Goal: Entertainment & Leisure: Browse casually

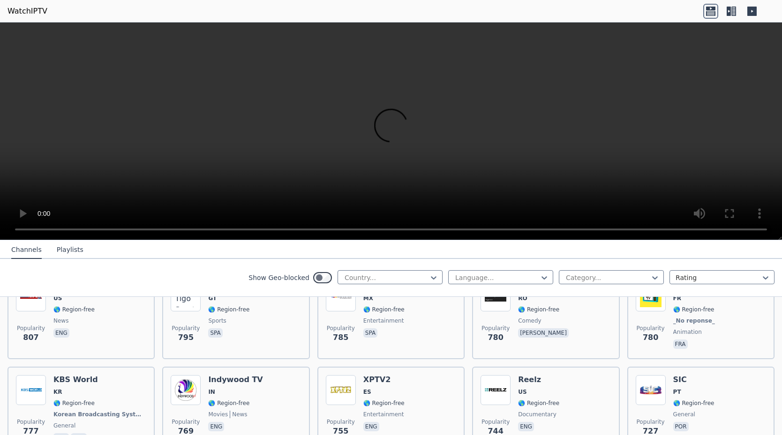
scroll to position [1949, 0]
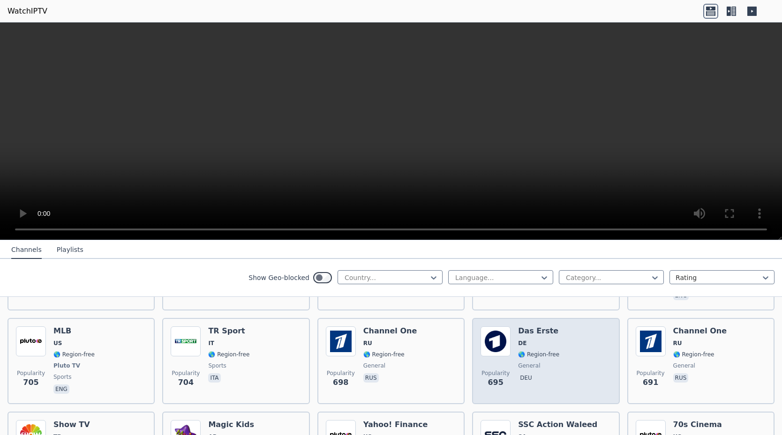
click at [512, 339] on div "Popularity 695 Das Erste DE 🌎 Region-free general deu" at bounding box center [545, 361] width 130 height 69
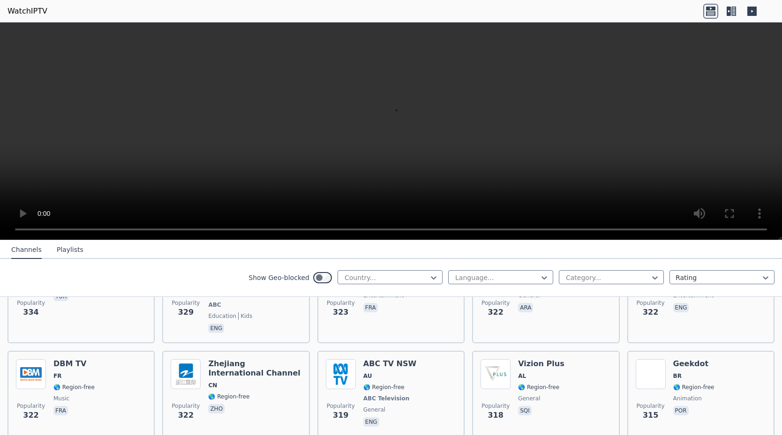
scroll to position [4657, 0]
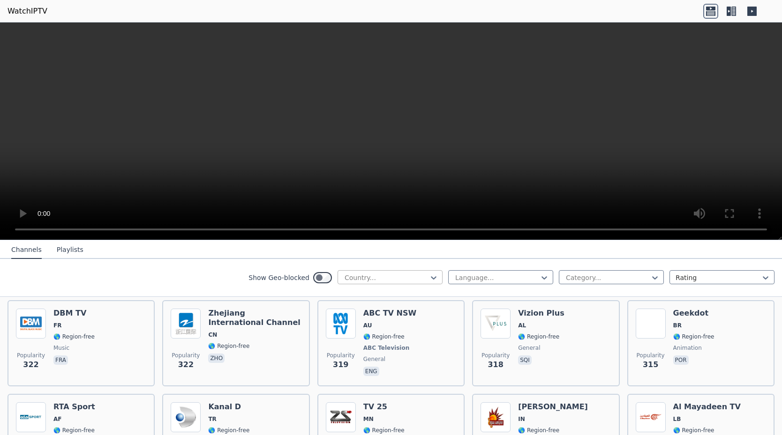
click at [429, 283] on div at bounding box center [433, 278] width 9 height 14
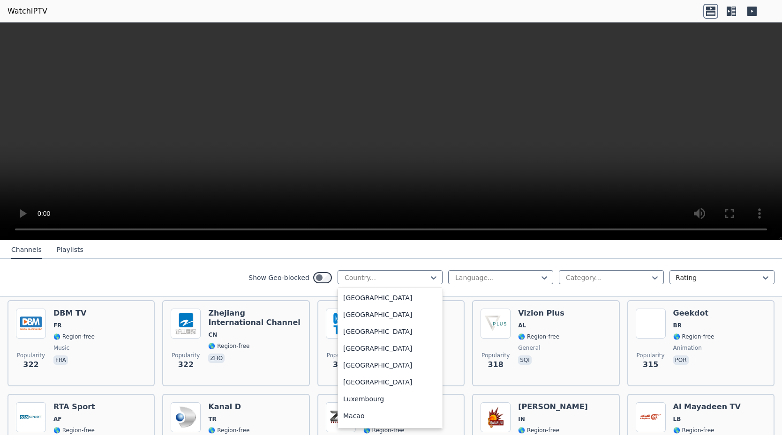
scroll to position [1536, 0]
click at [363, 322] on div "[GEOGRAPHIC_DATA]" at bounding box center [389, 315] width 105 height 17
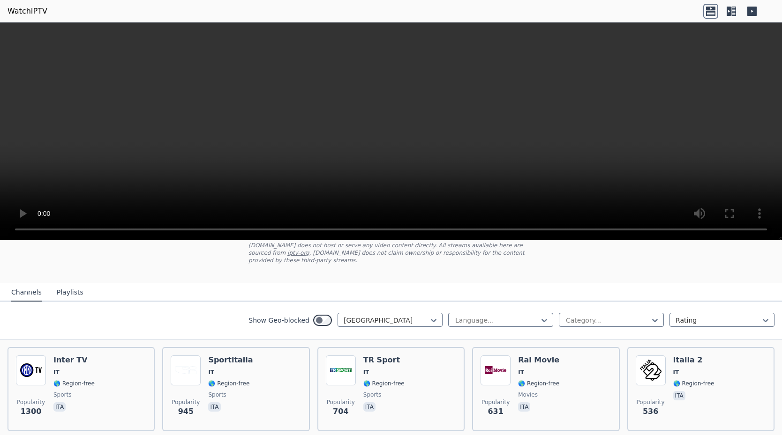
scroll to position [177, 0]
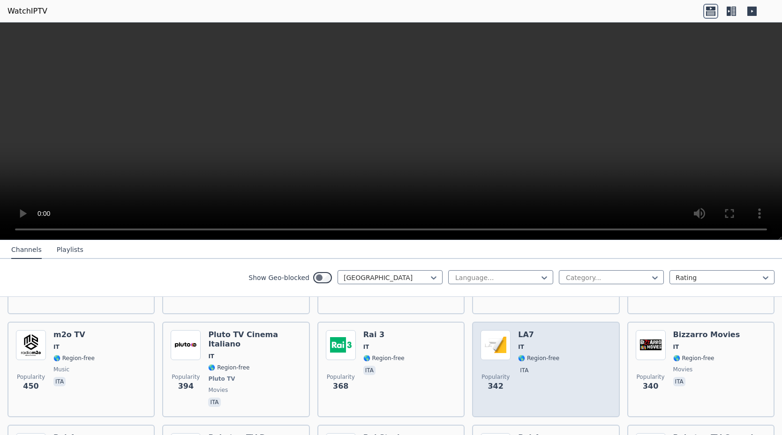
click at [578, 344] on div "Popularity 342 LA7 IT 🌎 Region-free ita" at bounding box center [545, 369] width 130 height 79
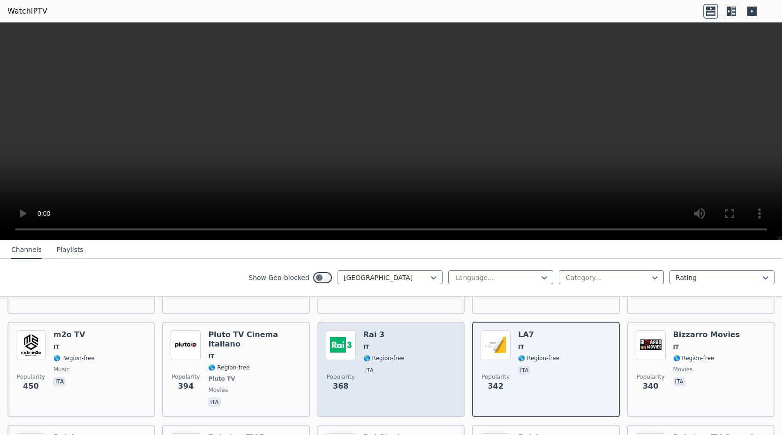
click at [383, 344] on span "IT" at bounding box center [383, 347] width 41 height 7
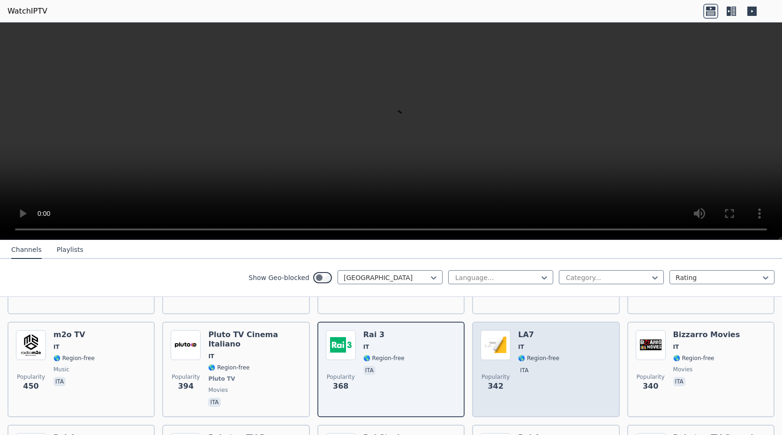
scroll to position [413, 0]
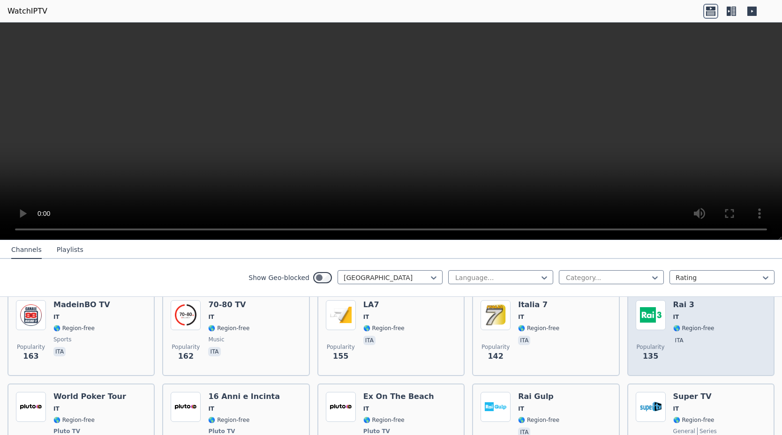
click at [711, 334] on div "Popularity 135 Rai 3 IT 🌎 Region-free ita" at bounding box center [701, 333] width 130 height 67
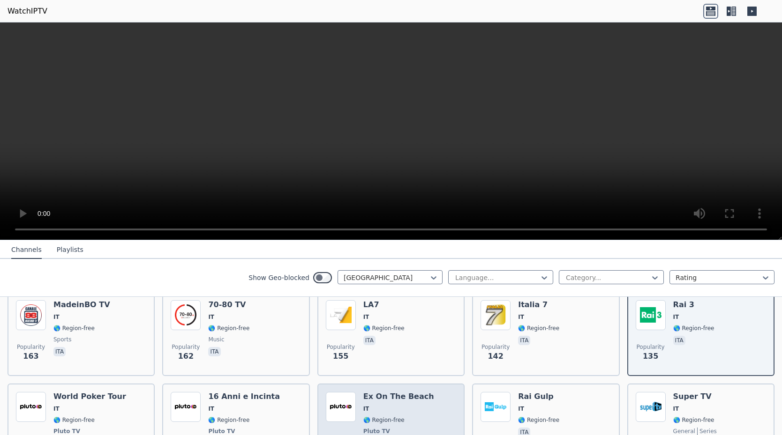
click at [415, 392] on h6 "Ex On The Beach" at bounding box center [398, 396] width 71 height 9
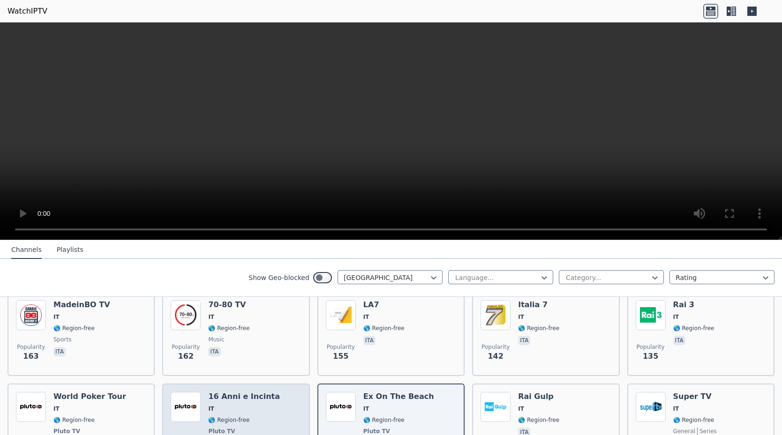
click at [245, 405] on span "IT" at bounding box center [244, 408] width 72 height 7
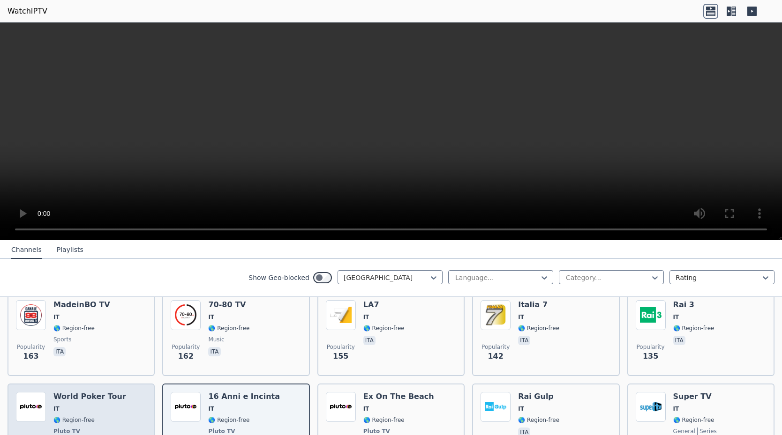
click at [96, 398] on div "World Poker Tour IT 🌎 Region-free Pluto TV sports ita" at bounding box center [89, 426] width 73 height 69
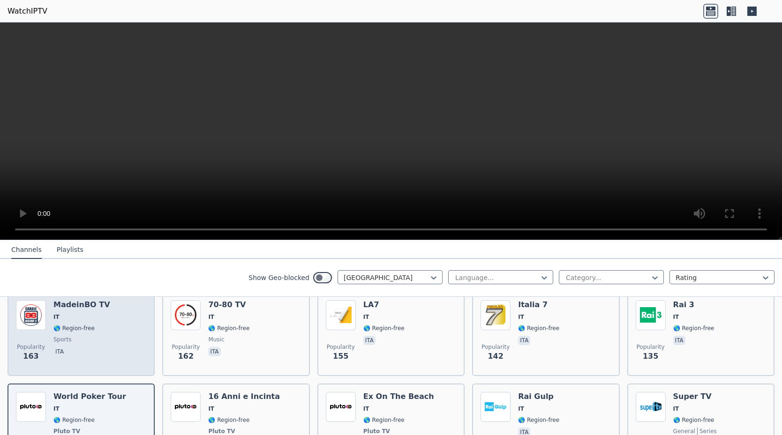
click at [94, 347] on span "ita" at bounding box center [81, 352] width 57 height 11
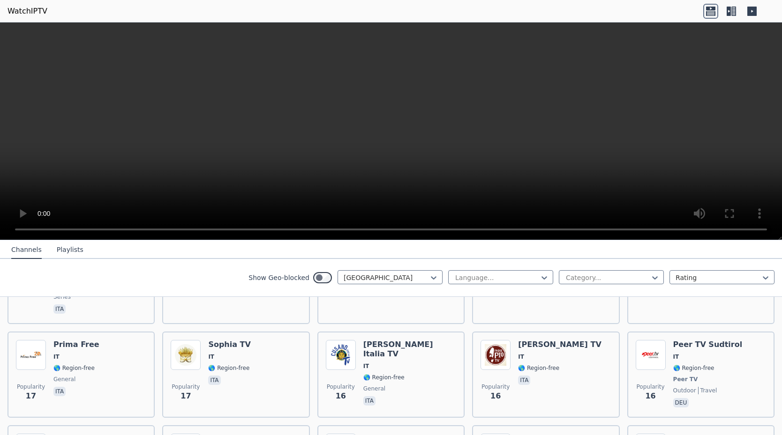
scroll to position [2652, 0]
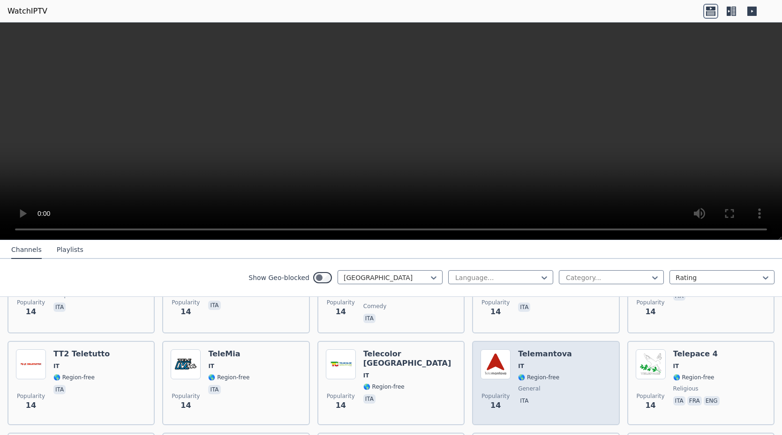
click at [552, 374] on span "🌎 Region-free" at bounding box center [545, 377] width 54 height 7
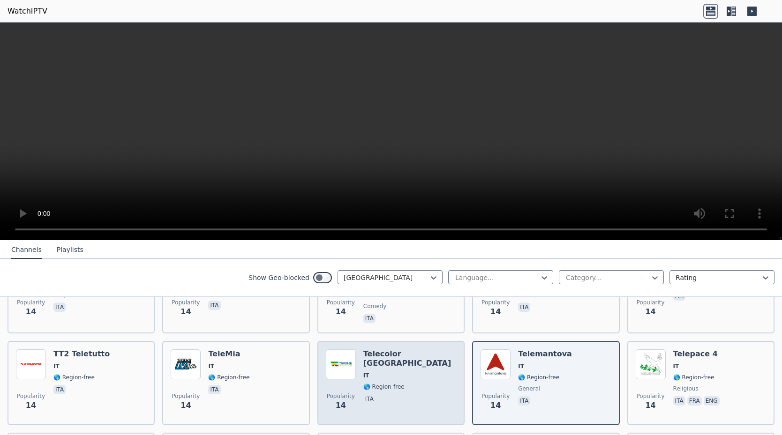
click at [417, 395] on span "ita" at bounding box center [409, 400] width 93 height 11
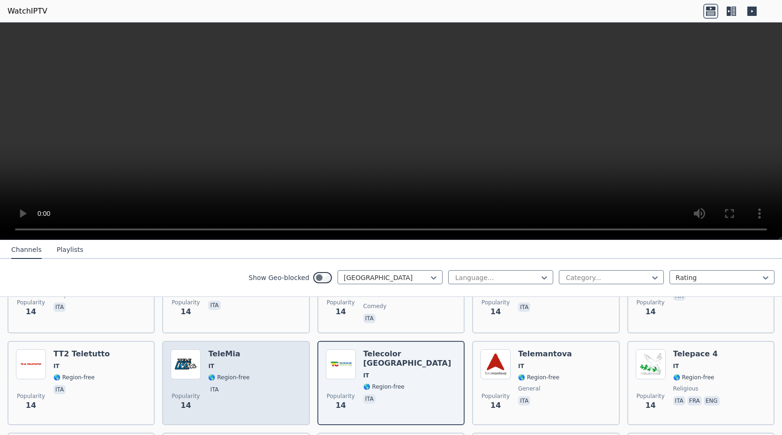
click at [253, 350] on div "Popularity 14 TeleMia IT 🌎 Region-free ita" at bounding box center [236, 383] width 130 height 67
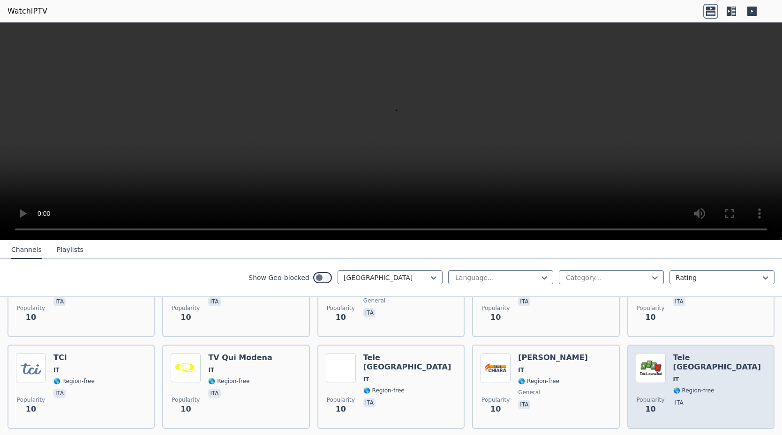
scroll to position [3538, 0]
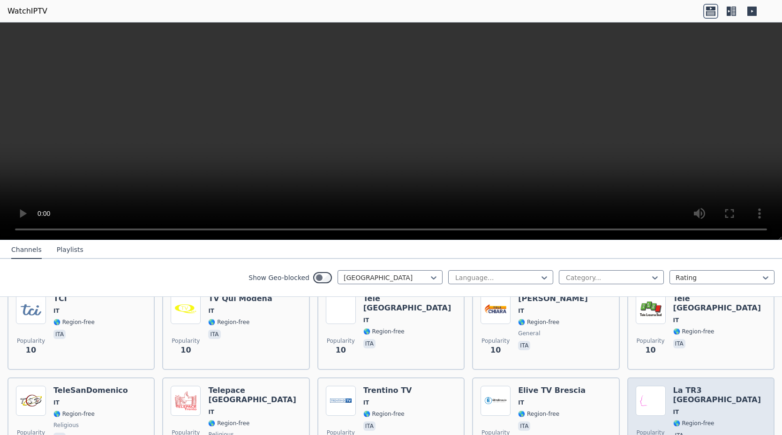
click at [708, 386] on h6 "La TR3 [GEOGRAPHIC_DATA]" at bounding box center [719, 395] width 93 height 19
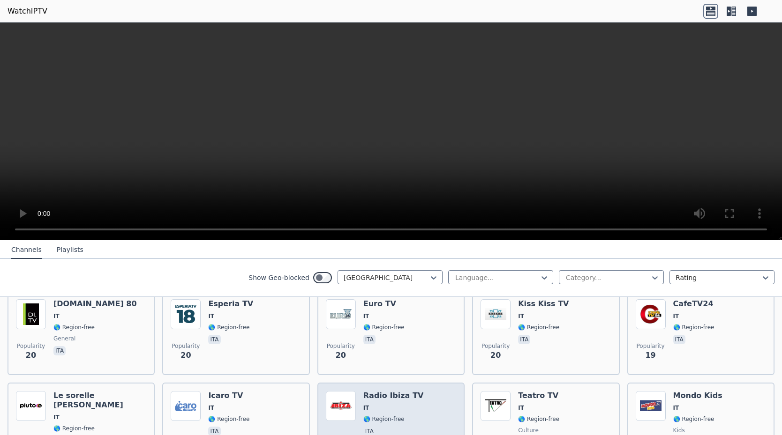
scroll to position [2168, 0]
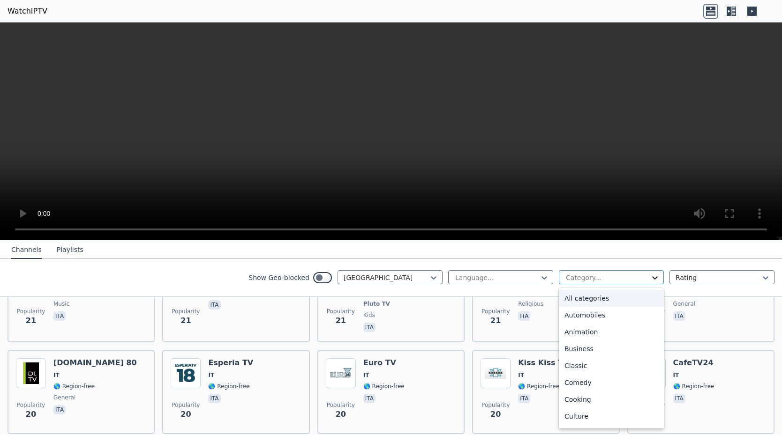
click at [650, 276] on icon at bounding box center [654, 277] width 9 height 9
click at [619, 298] on div "All categories" at bounding box center [611, 298] width 105 height 17
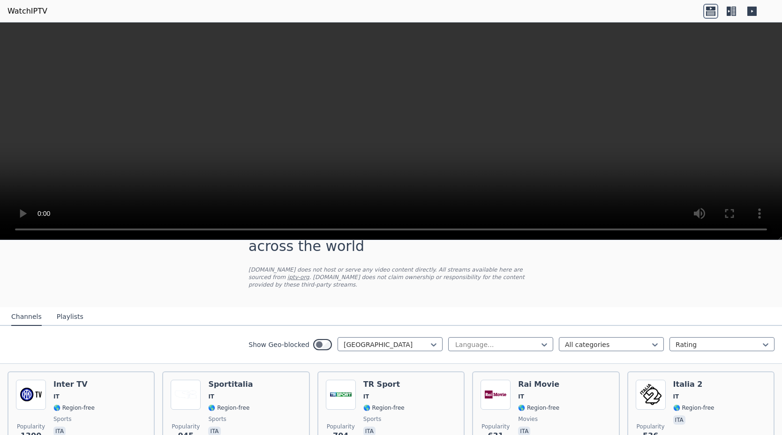
scroll to position [59, 0]
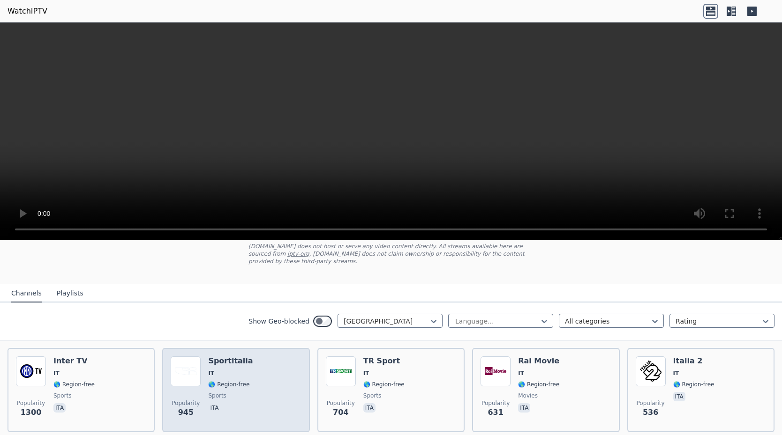
click at [259, 382] on div "Popularity 945 Sportitalia IT 🌎 Region-free sports ita" at bounding box center [236, 390] width 130 height 67
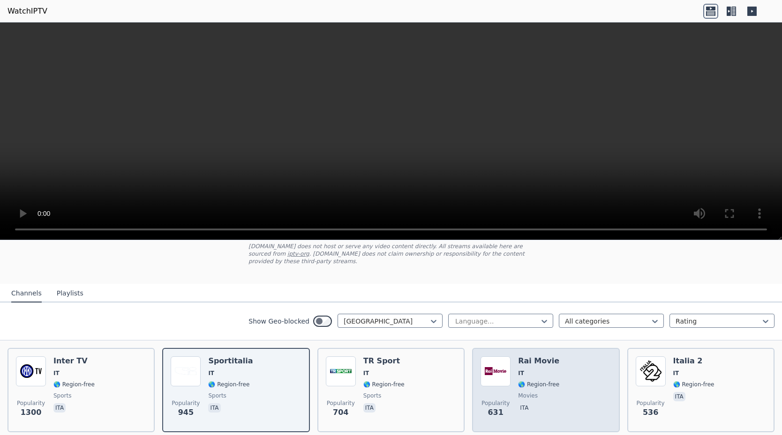
click at [549, 404] on span "ita" at bounding box center [538, 409] width 41 height 11
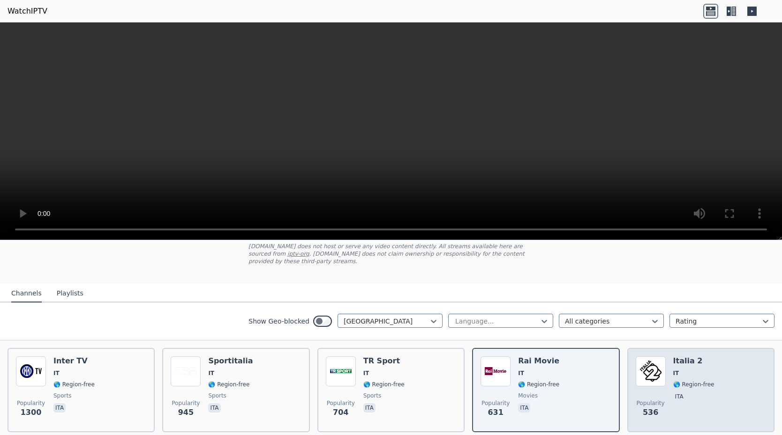
click at [701, 381] on span "🌎 Region-free" at bounding box center [693, 384] width 41 height 7
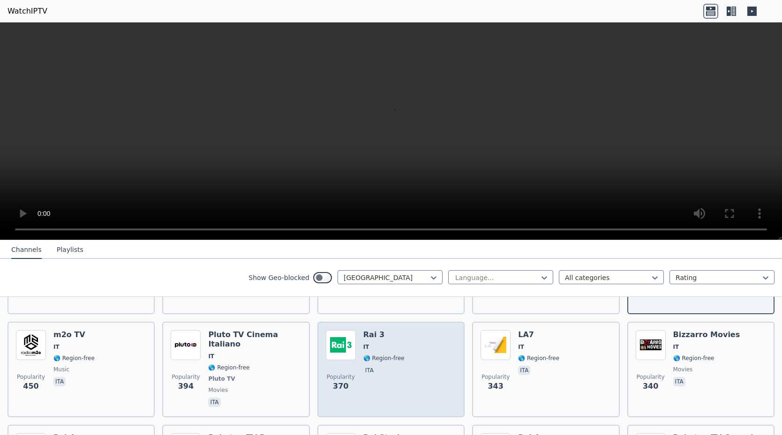
scroll to position [236, 0]
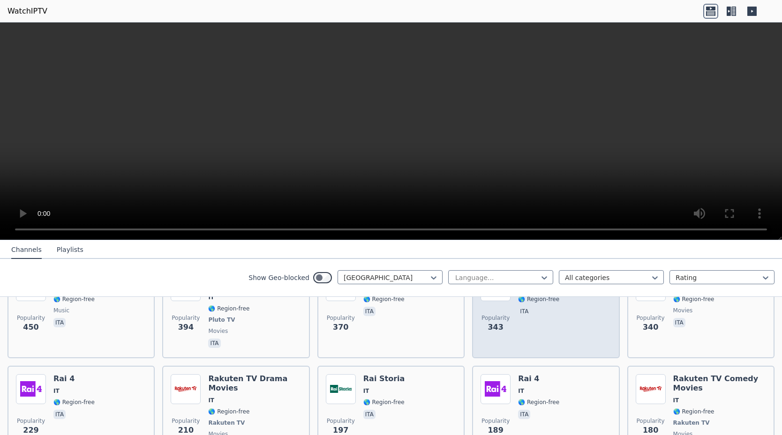
click at [590, 328] on div "Popularity 343 LA7 IT 🌎 Region-free ita" at bounding box center [545, 310] width 130 height 79
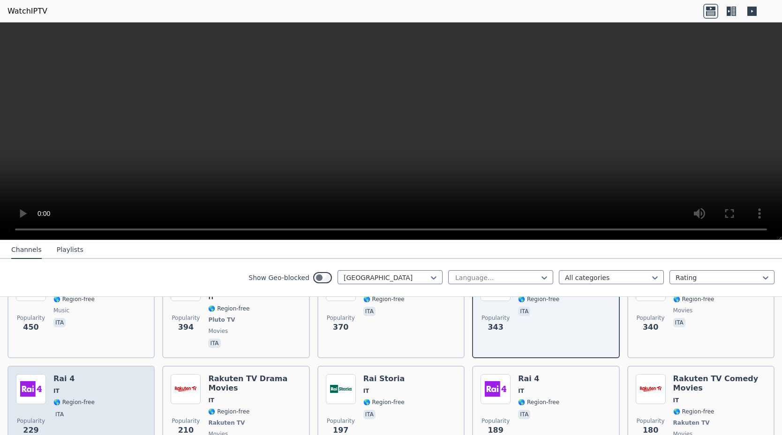
click at [123, 388] on div "Popularity 229 Rai 4 IT 🌎 Region-free ita" at bounding box center [81, 414] width 130 height 79
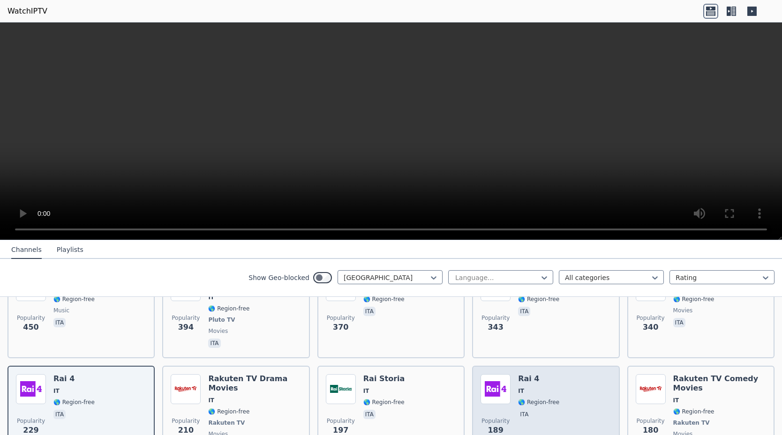
click at [586, 401] on div "Popularity 189 Rai 4 IT 🌎 Region-free ita" at bounding box center [545, 414] width 130 height 79
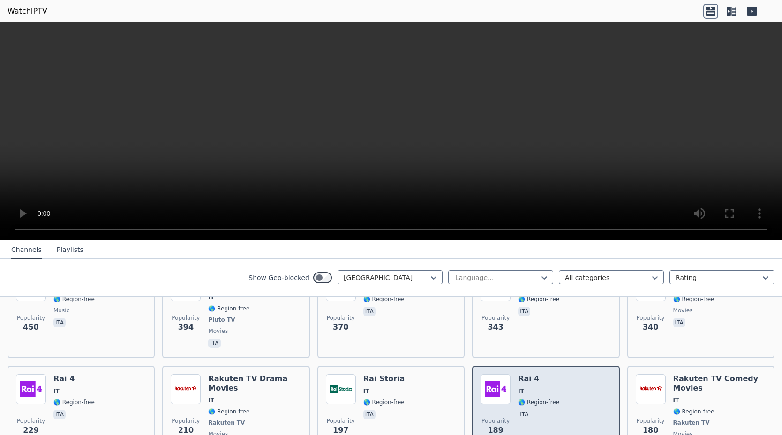
click at [586, 401] on div "Popularity 189 Rai 4 IT 🌎 Region-free ita" at bounding box center [545, 414] width 130 height 79
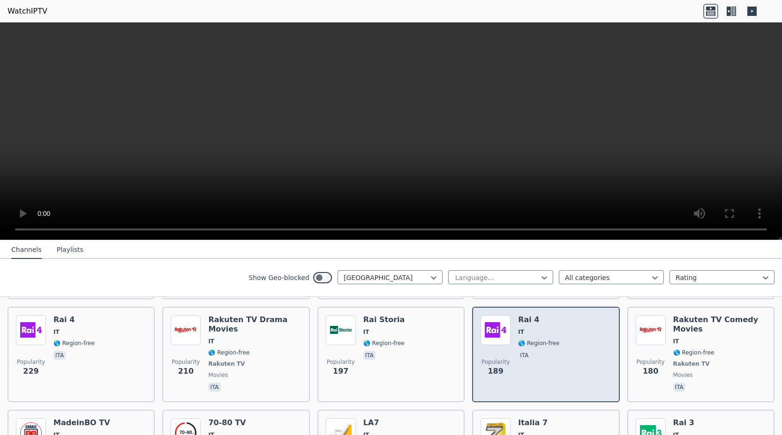
scroll to position [413, 0]
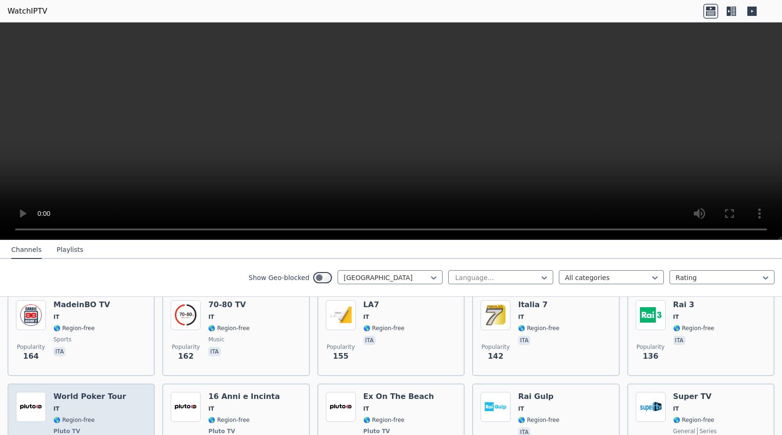
click at [99, 392] on h6 "World Poker Tour" at bounding box center [89, 396] width 73 height 9
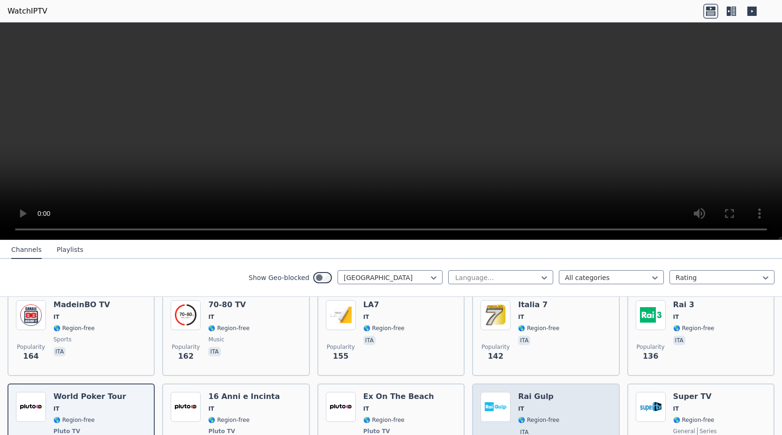
click at [570, 413] on div "Popularity 108 Rai Gulp IT 🌎 Region-free ita" at bounding box center [545, 426] width 130 height 69
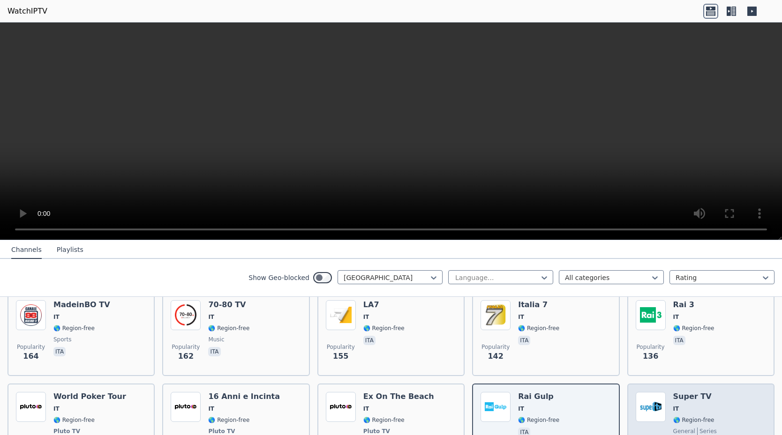
click at [727, 405] on div "Popularity 102 Super TV IT 🌎 Region-free general series ita" at bounding box center [701, 426] width 130 height 69
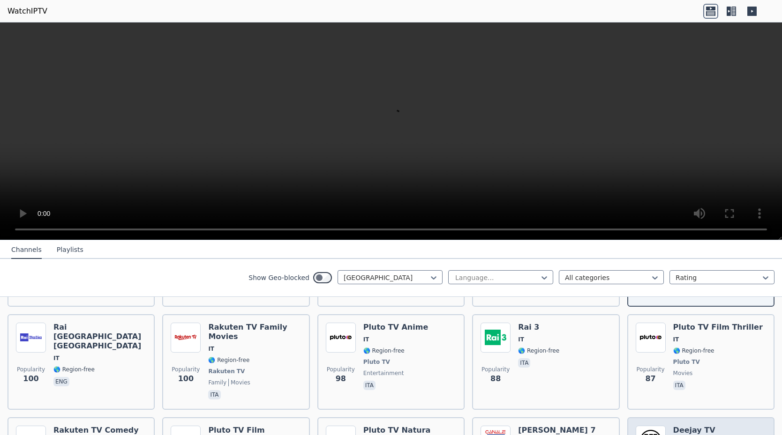
scroll to position [650, 0]
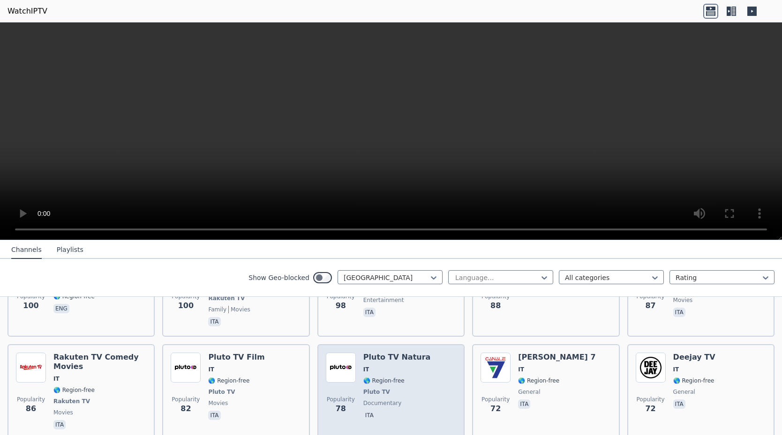
click at [374, 361] on div "Pluto TV Natura IT 🌎 Region-free Pluto TV documentary ita" at bounding box center [396, 392] width 67 height 79
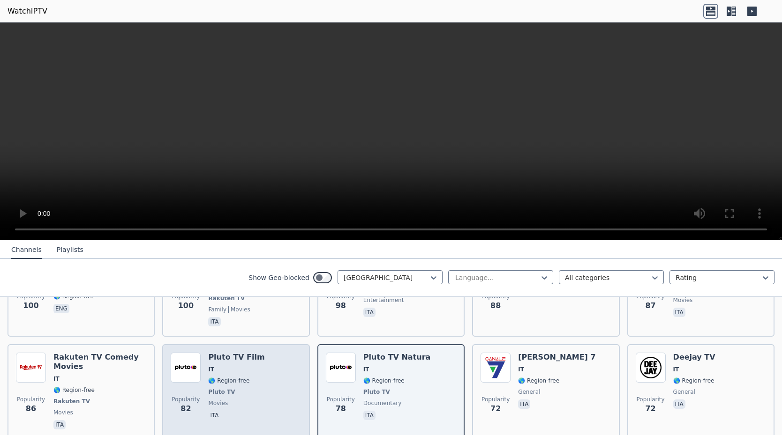
click at [252, 353] on div "Popularity 82 Pluto TV Film IT 🌎 Region-free Pluto TV movies ita" at bounding box center [236, 392] width 130 height 79
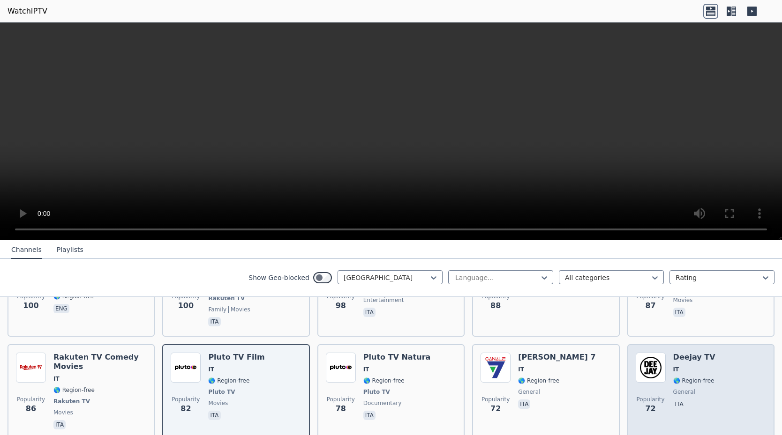
click at [742, 371] on div "Popularity 72 Deejay TV IT 🌎 Region-free general ita" at bounding box center [701, 392] width 130 height 79
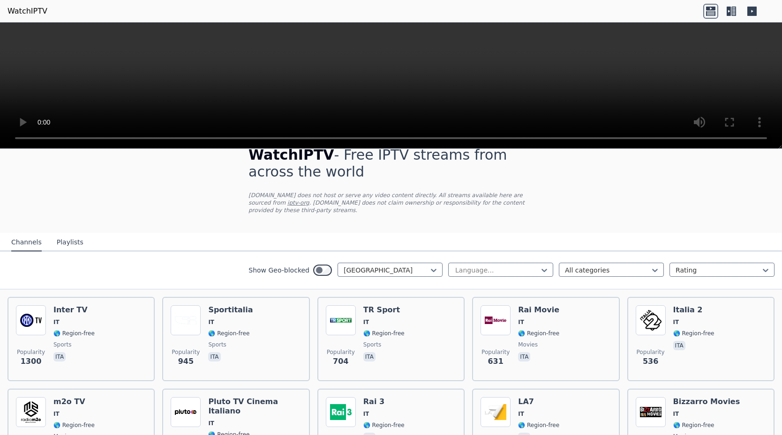
scroll to position [255, 0]
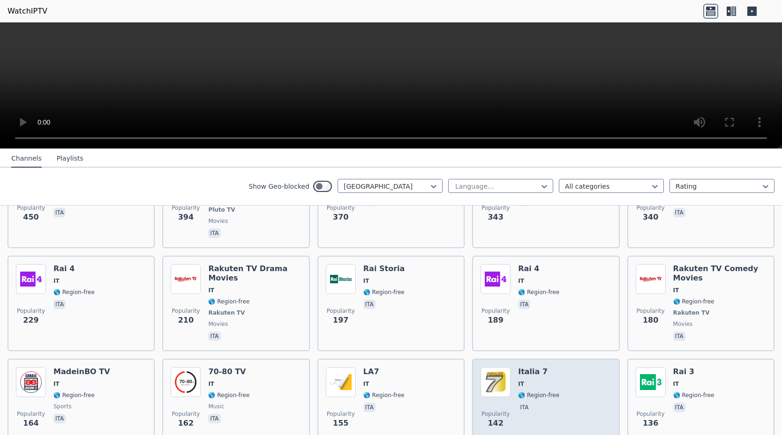
click at [510, 367] on div "Popularity 142 [GEOGRAPHIC_DATA] 7 IT 🌎 Region-free ita" at bounding box center [545, 400] width 130 height 67
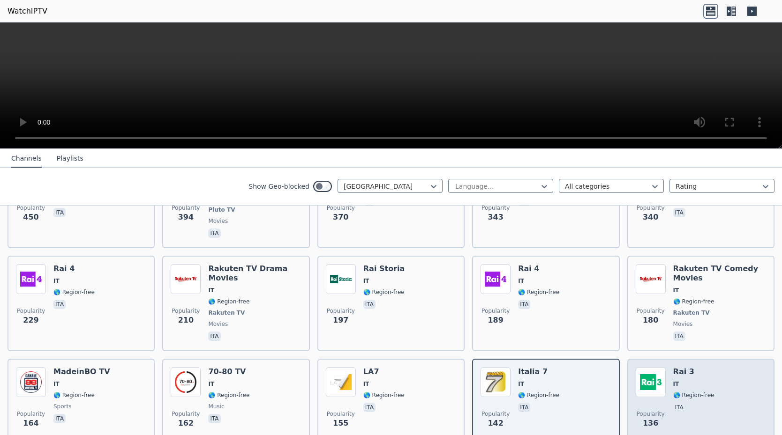
click at [688, 367] on div "Rai 3 IT 🌎 Region-free ita" at bounding box center [693, 400] width 41 height 67
